Goal: Information Seeking & Learning: Check status

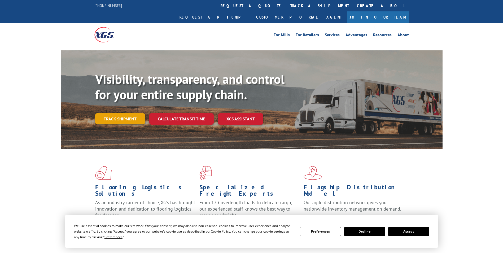
click at [134, 113] on link "Track shipment" at bounding box center [120, 118] width 50 height 11
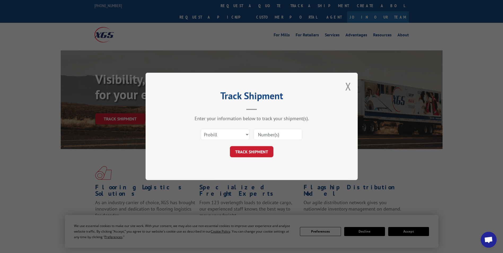
click at [279, 133] on input at bounding box center [278, 134] width 49 height 11
paste input "17468986"
type input "17468986"
click at [251, 149] on button "TRACK SHIPMENT" at bounding box center [252, 152] width 44 height 11
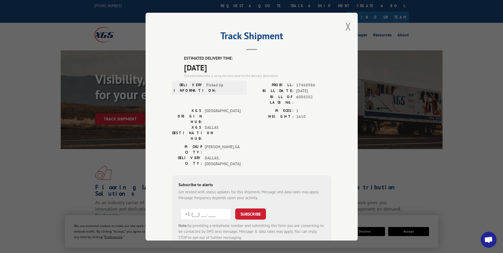
click at [187, 208] on input "+1 (___) ___-____" at bounding box center [206, 213] width 50 height 11
type input "[PHONE_NUMBER]"
click at [253, 208] on button "SUBSCRIBE" at bounding box center [250, 213] width 31 height 11
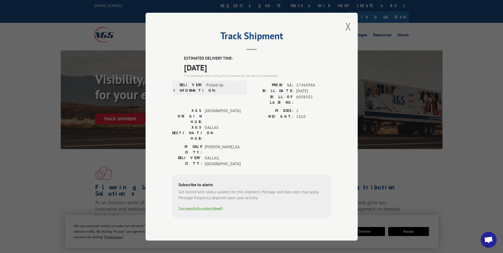
click at [352, 35] on div "Track Shipment ESTIMATED DELIVERY TIME: [DATE] The estimated time is using the …" at bounding box center [252, 127] width 212 height 228
click at [348, 33] on button "Close modal" at bounding box center [349, 26] width 6 height 14
